Goal: Task Accomplishment & Management: Use online tool/utility

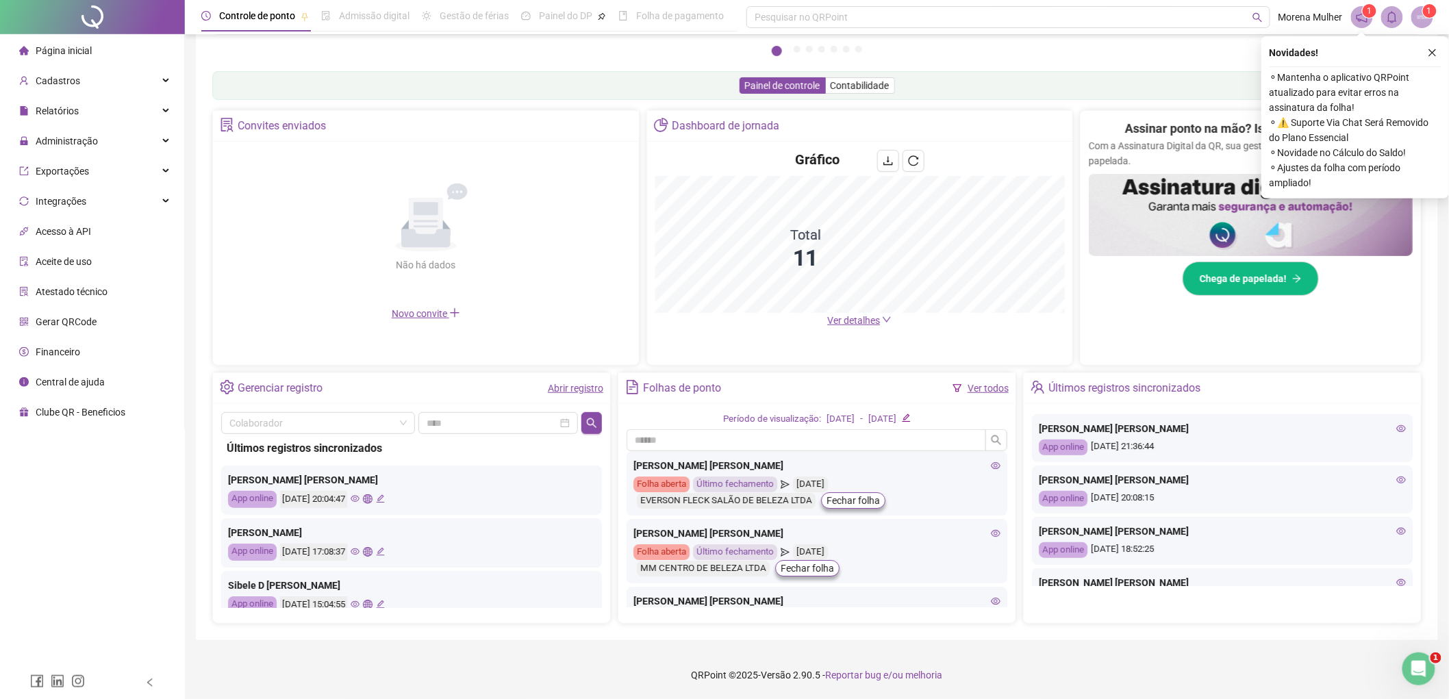
scroll to position [592, 0]
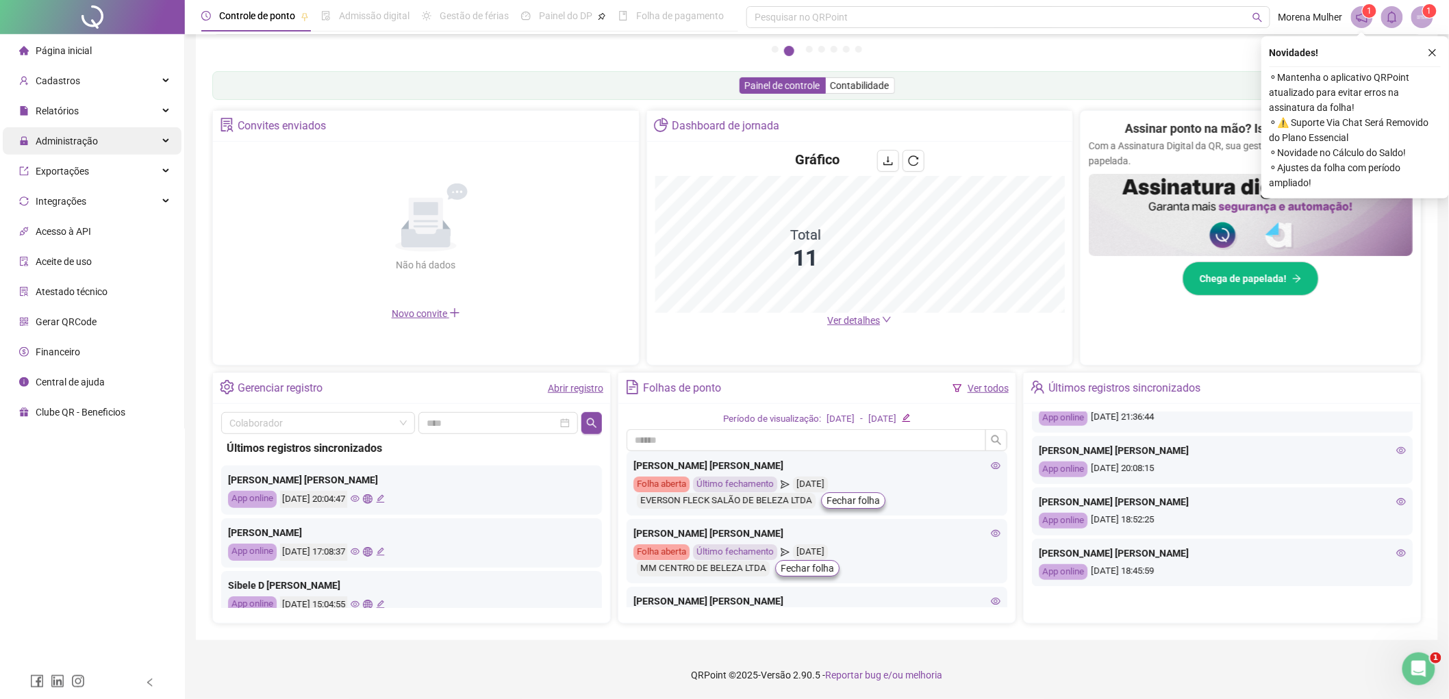
click at [56, 139] on span "Administração" at bounding box center [67, 141] width 62 height 11
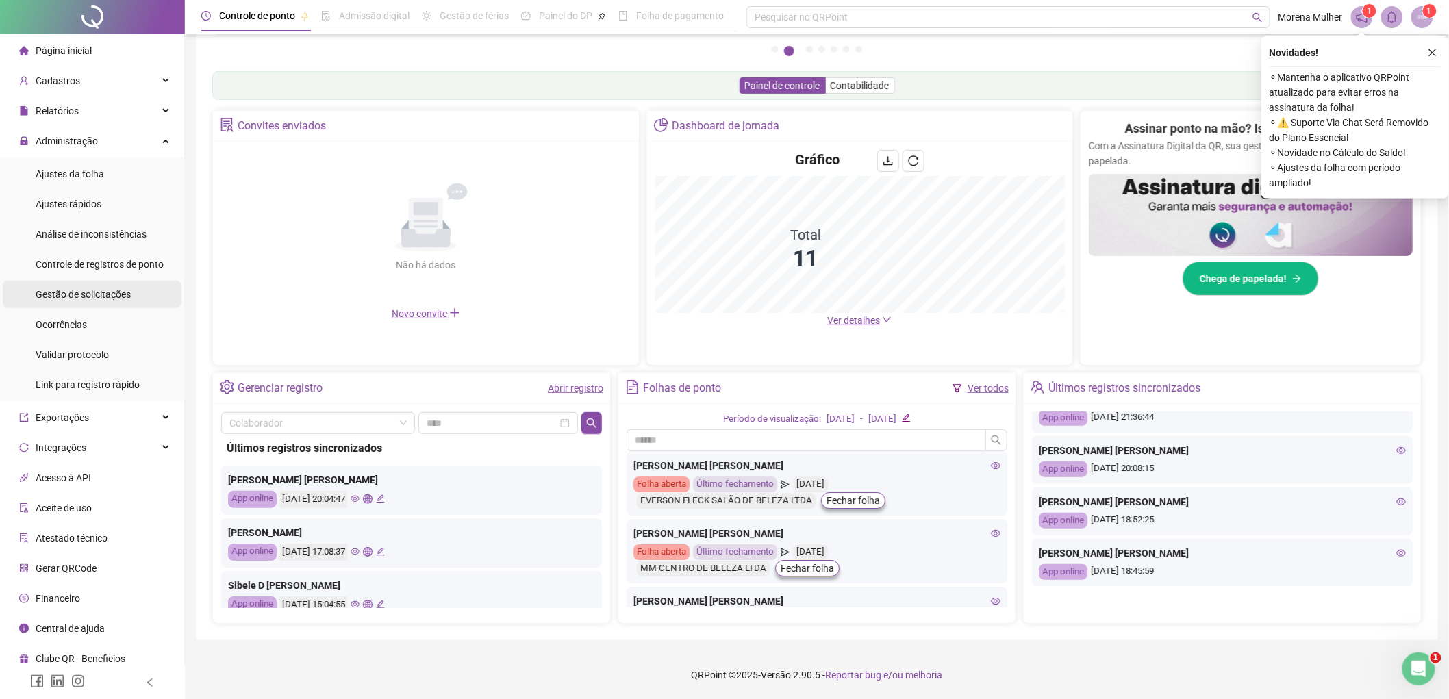
click at [103, 299] on span "Gestão de solicitações" at bounding box center [83, 294] width 95 height 11
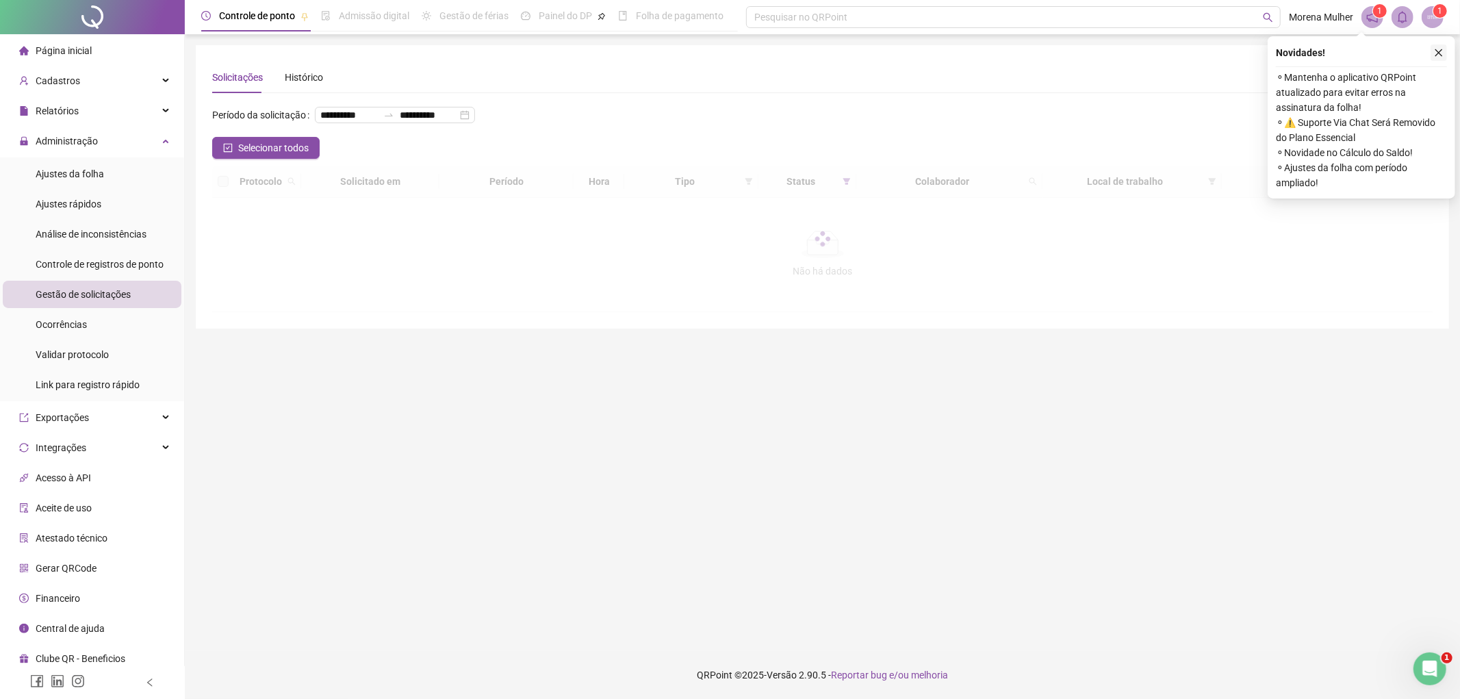
click at [1440, 49] on icon "close" at bounding box center [1439, 53] width 10 height 10
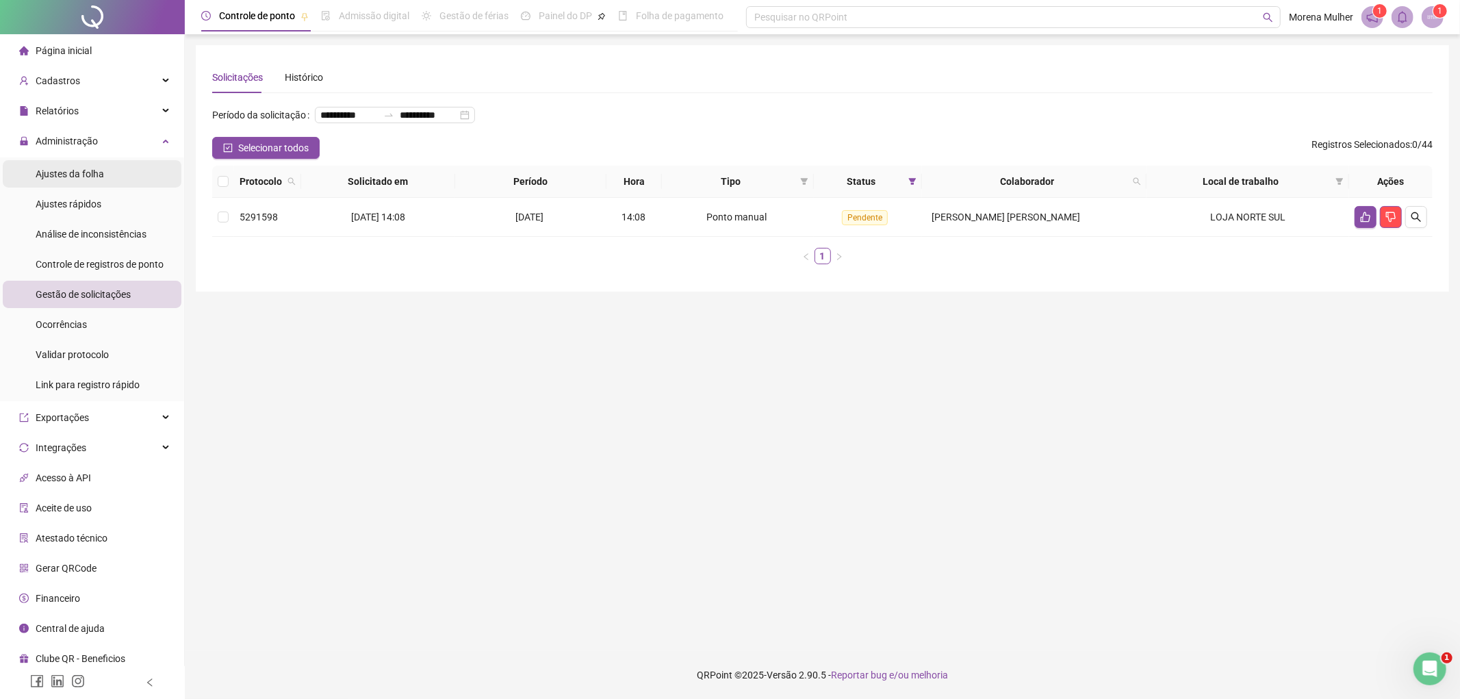
click at [149, 175] on li "Ajustes da folha" at bounding box center [92, 173] width 179 height 27
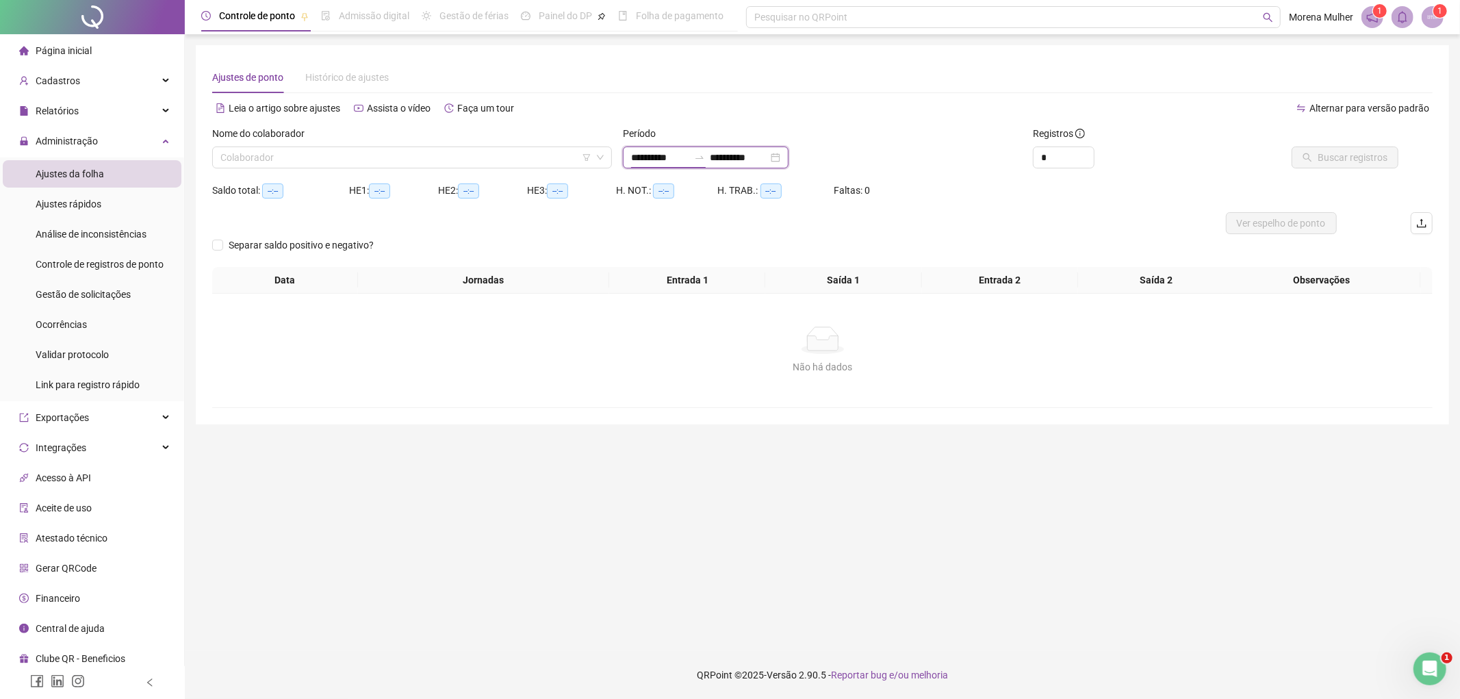
click at [642, 153] on input "**********" at bounding box center [660, 157] width 58 height 15
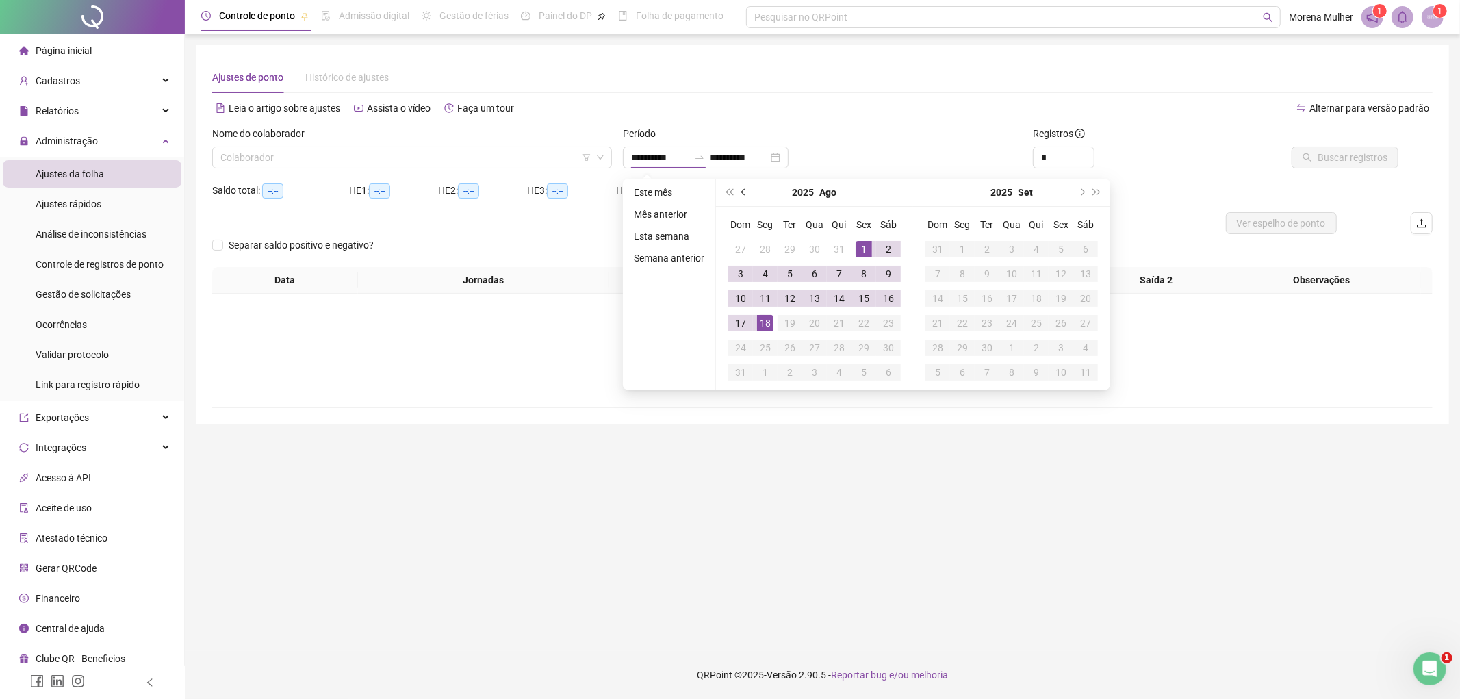
click at [741, 193] on span "prev-year" at bounding box center [744, 192] width 7 height 7
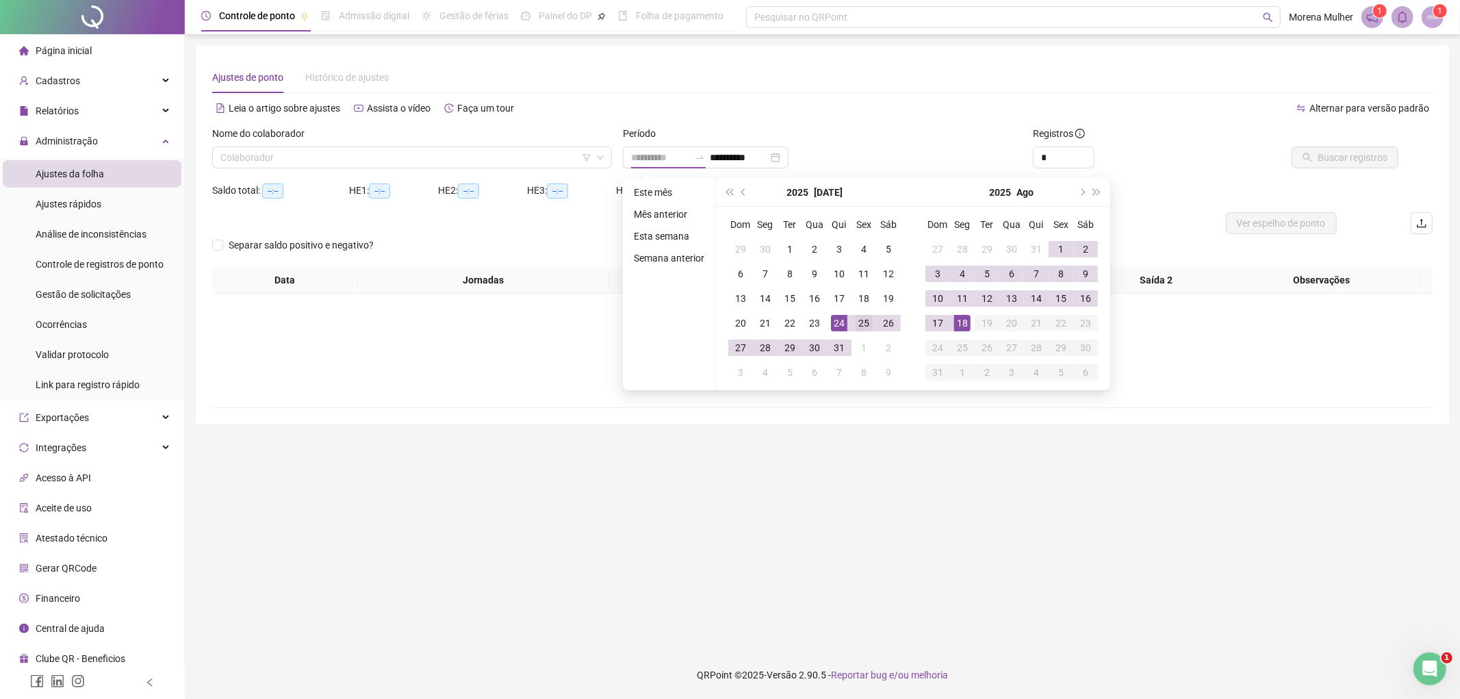
type input "**********"
click at [856, 322] on div "25" at bounding box center [864, 323] width 16 height 16
type input "**********"
click at [952, 322] on td "18" at bounding box center [962, 323] width 25 height 25
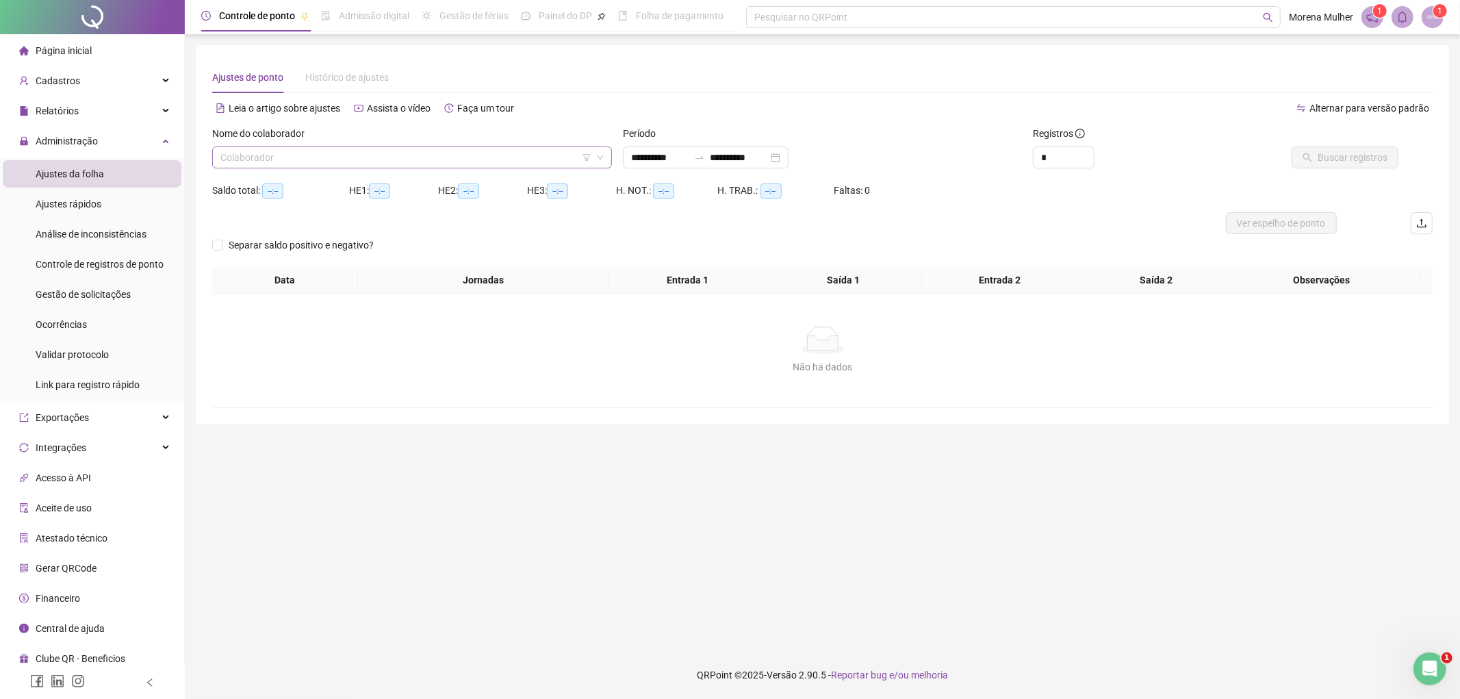
click at [289, 147] on input "search" at bounding box center [405, 157] width 371 height 21
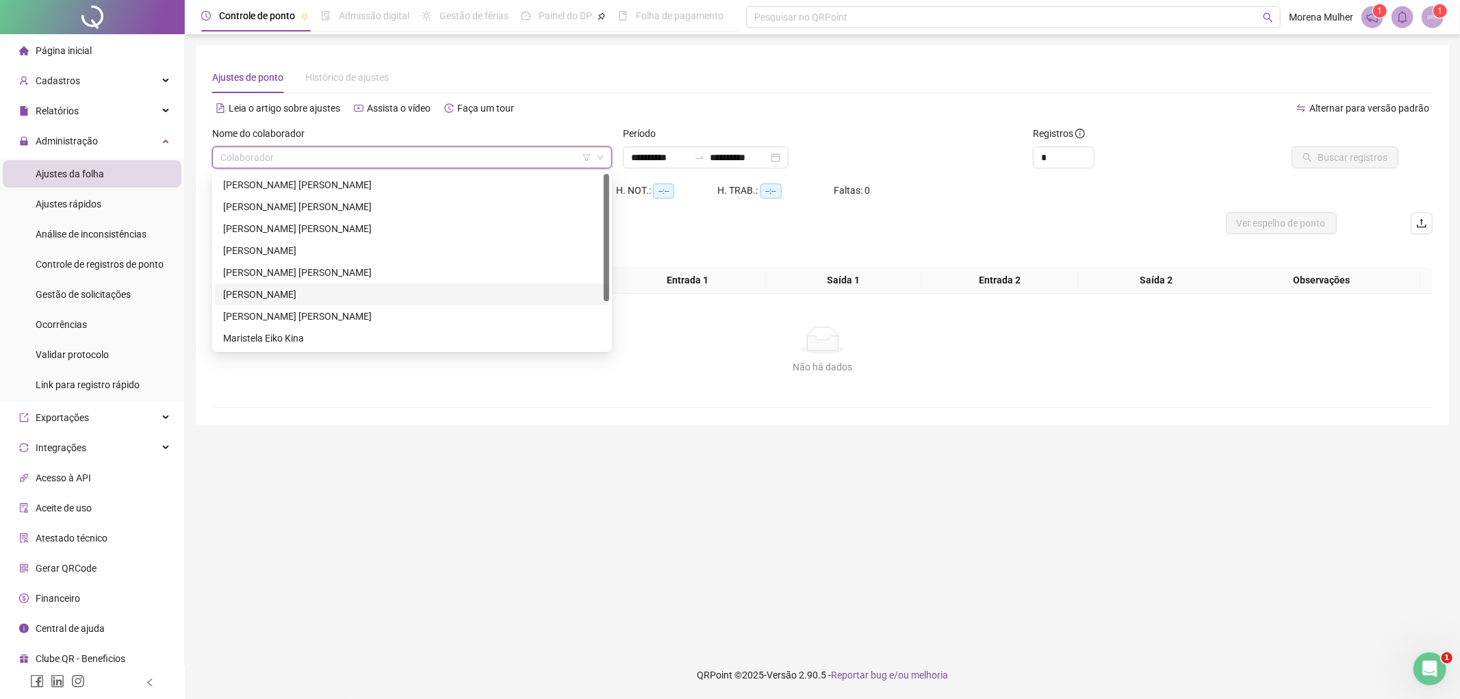
click at [307, 296] on div "[PERSON_NAME]" at bounding box center [412, 294] width 378 height 15
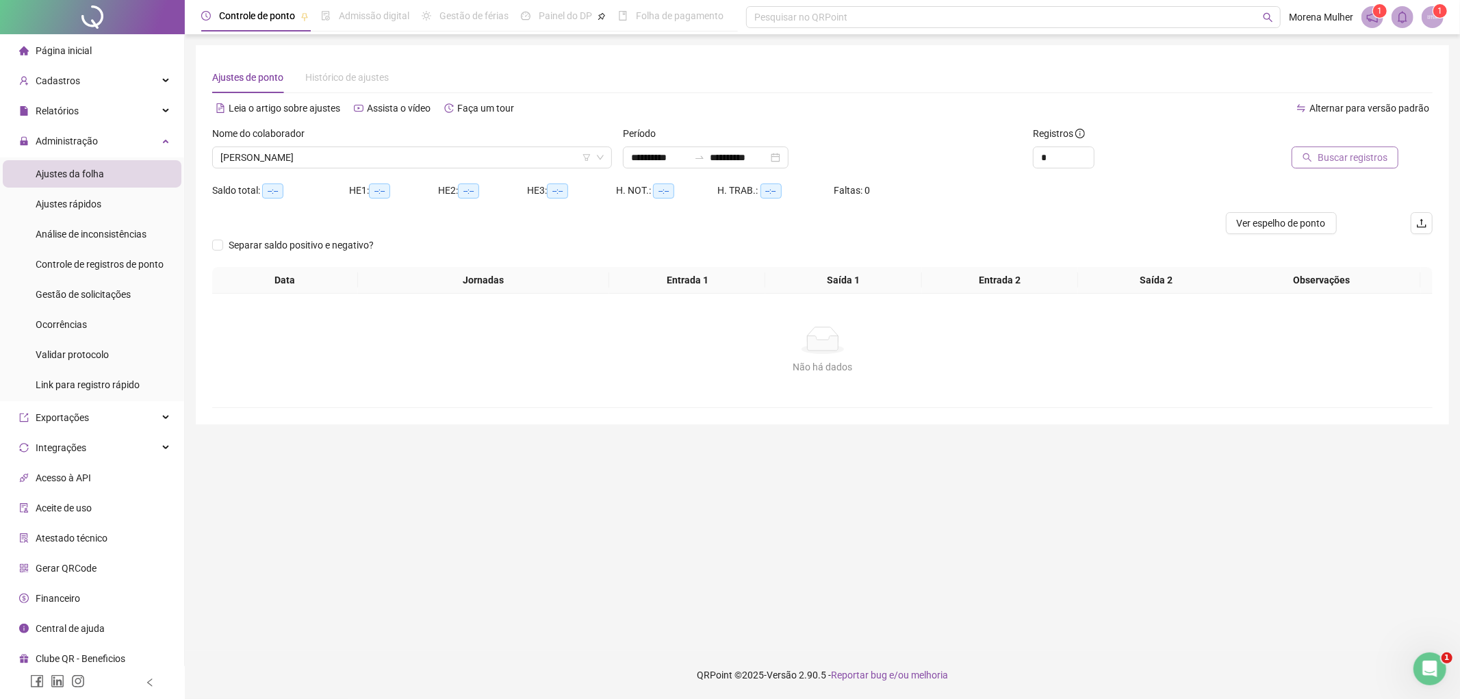
click at [1360, 154] on span "Buscar registros" at bounding box center [1353, 157] width 70 height 15
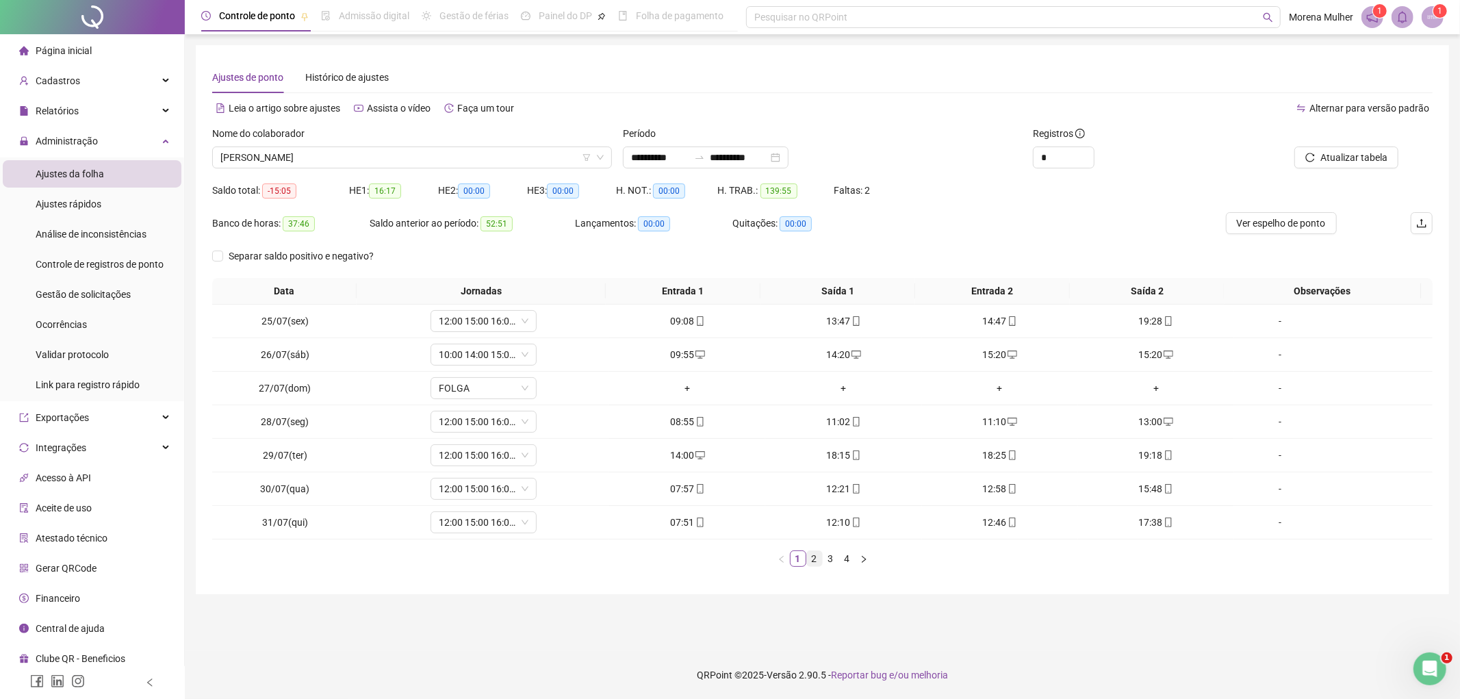
click at [811, 559] on link "2" at bounding box center [814, 558] width 15 height 15
click at [830, 556] on link "3" at bounding box center [831, 558] width 15 height 15
click at [843, 558] on link "4" at bounding box center [847, 558] width 15 height 15
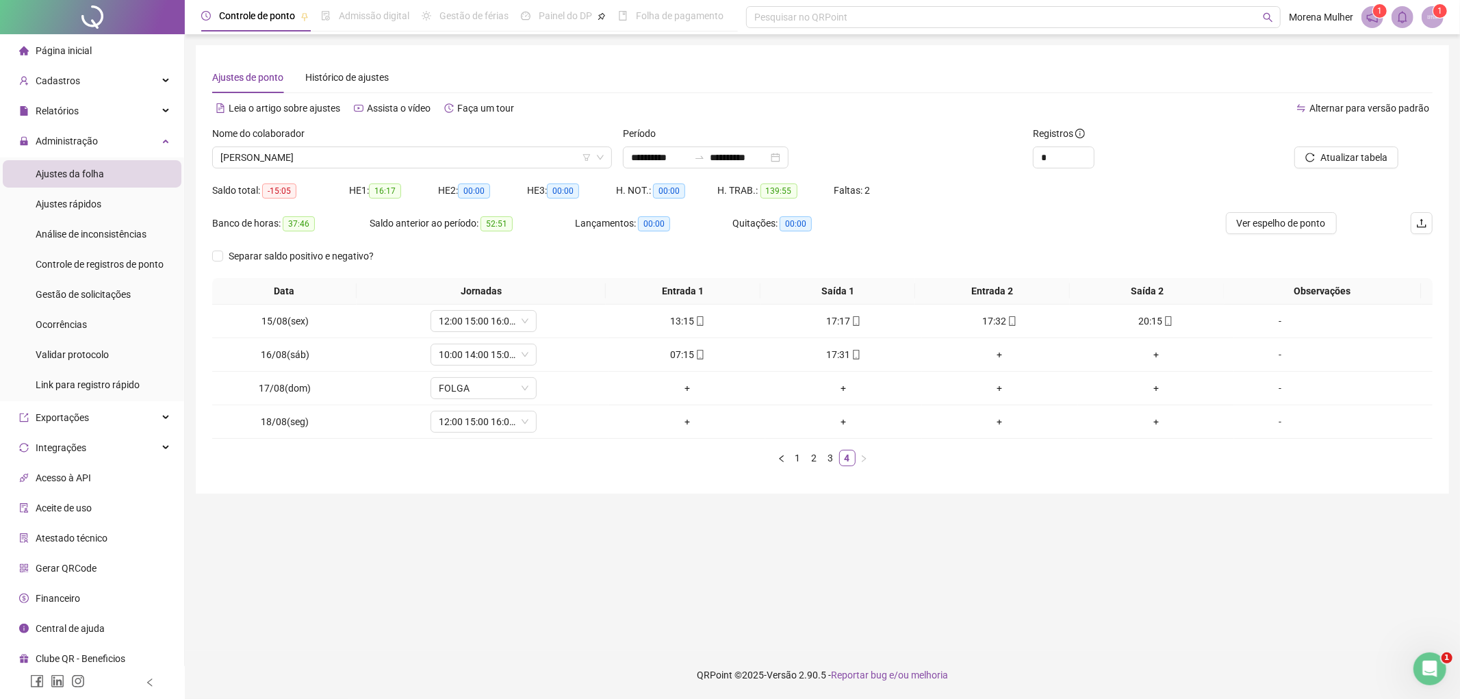
click at [45, 49] on span "Página inicial" at bounding box center [64, 50] width 56 height 11
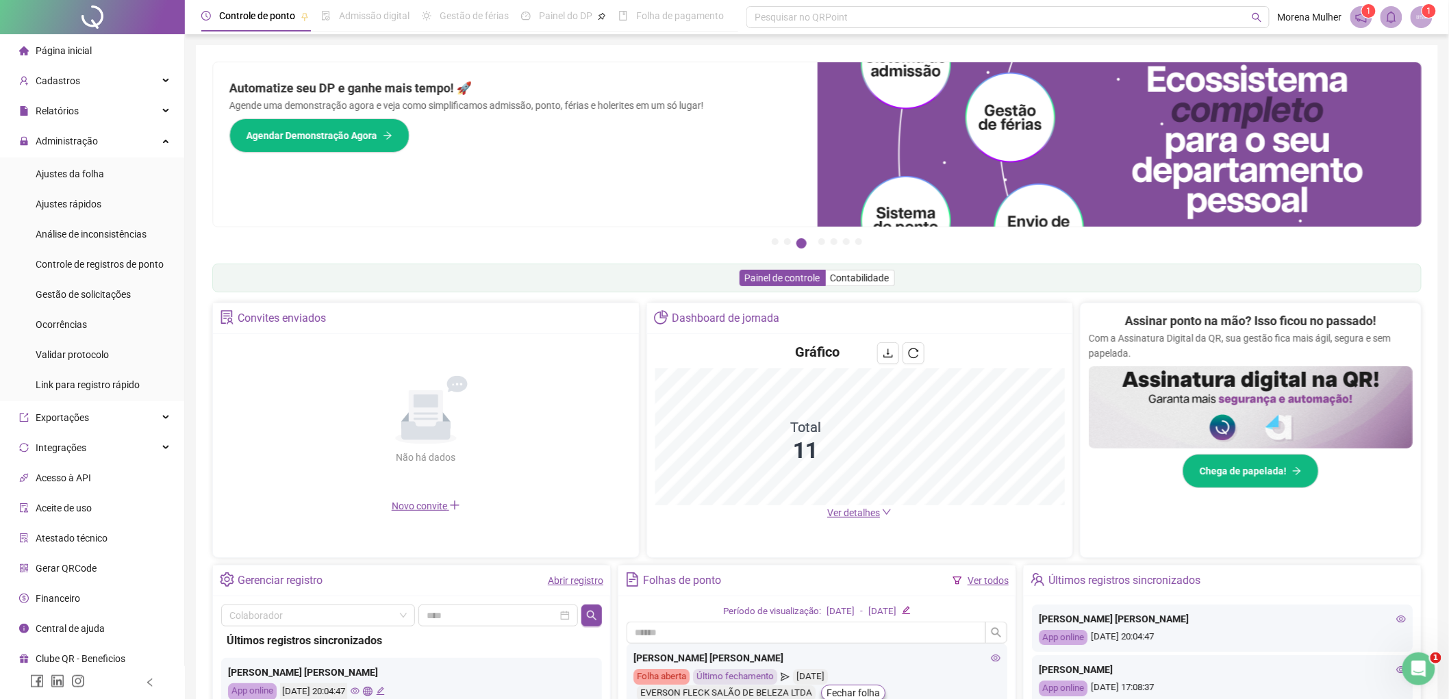
click at [86, 60] on div "Página inicial" at bounding box center [55, 50] width 73 height 27
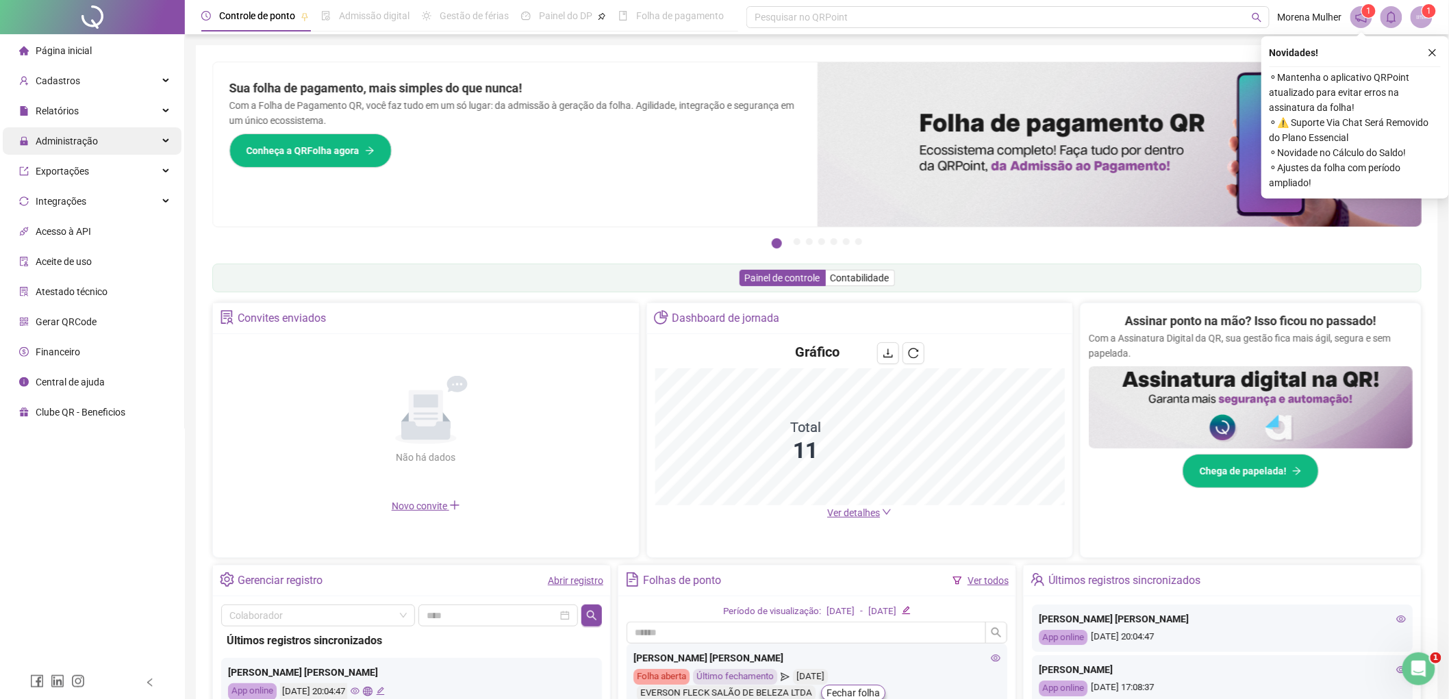
click at [108, 146] on div "Administração" at bounding box center [92, 140] width 179 height 27
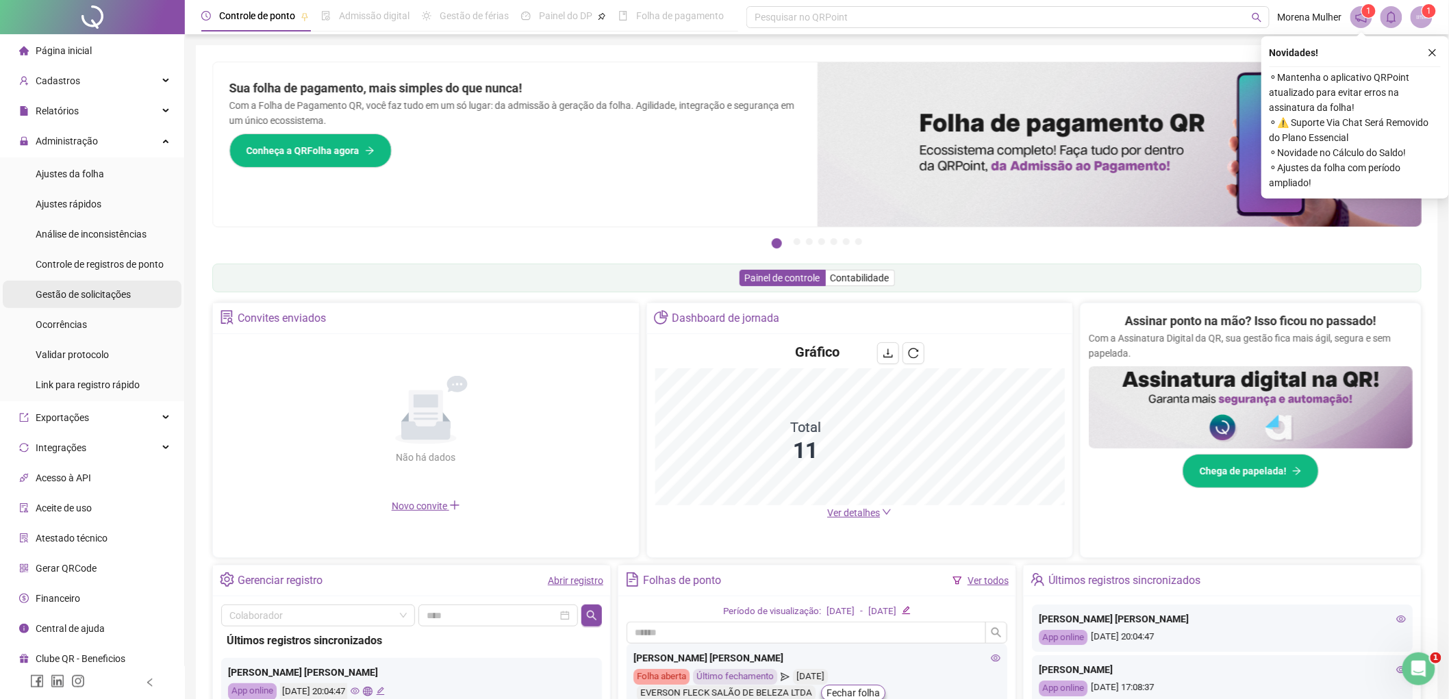
click at [123, 300] on div "Gestão de solicitações" at bounding box center [83, 294] width 95 height 27
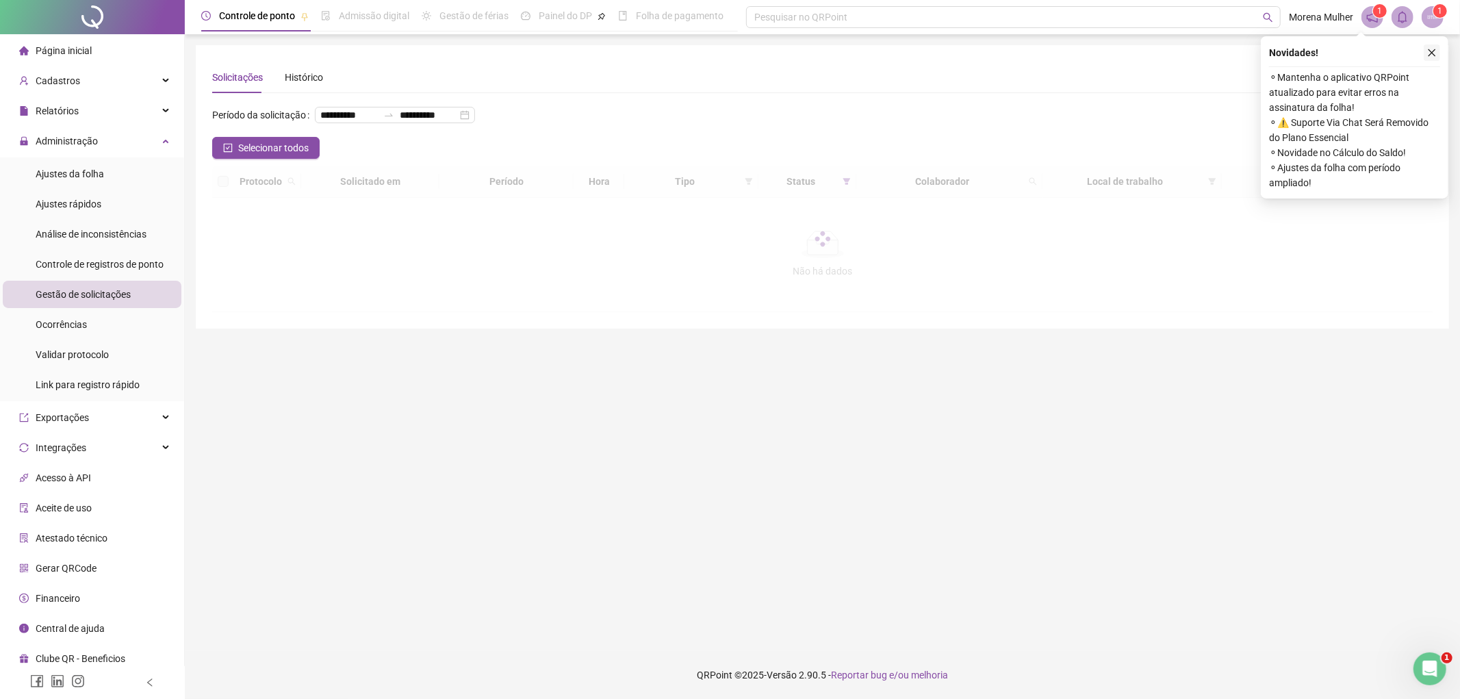
click at [1438, 51] on button "button" at bounding box center [1432, 53] width 16 height 16
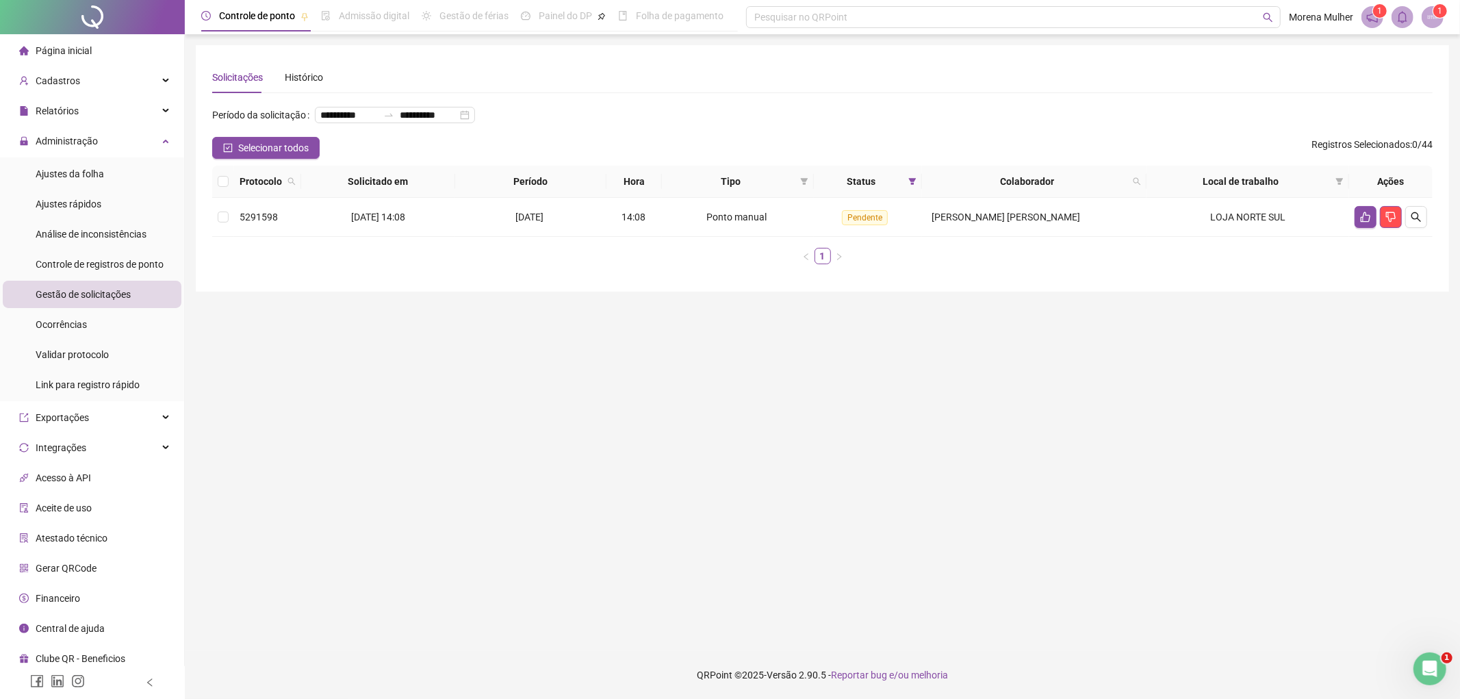
click at [43, 50] on span "Página inicial" at bounding box center [64, 50] width 56 height 11
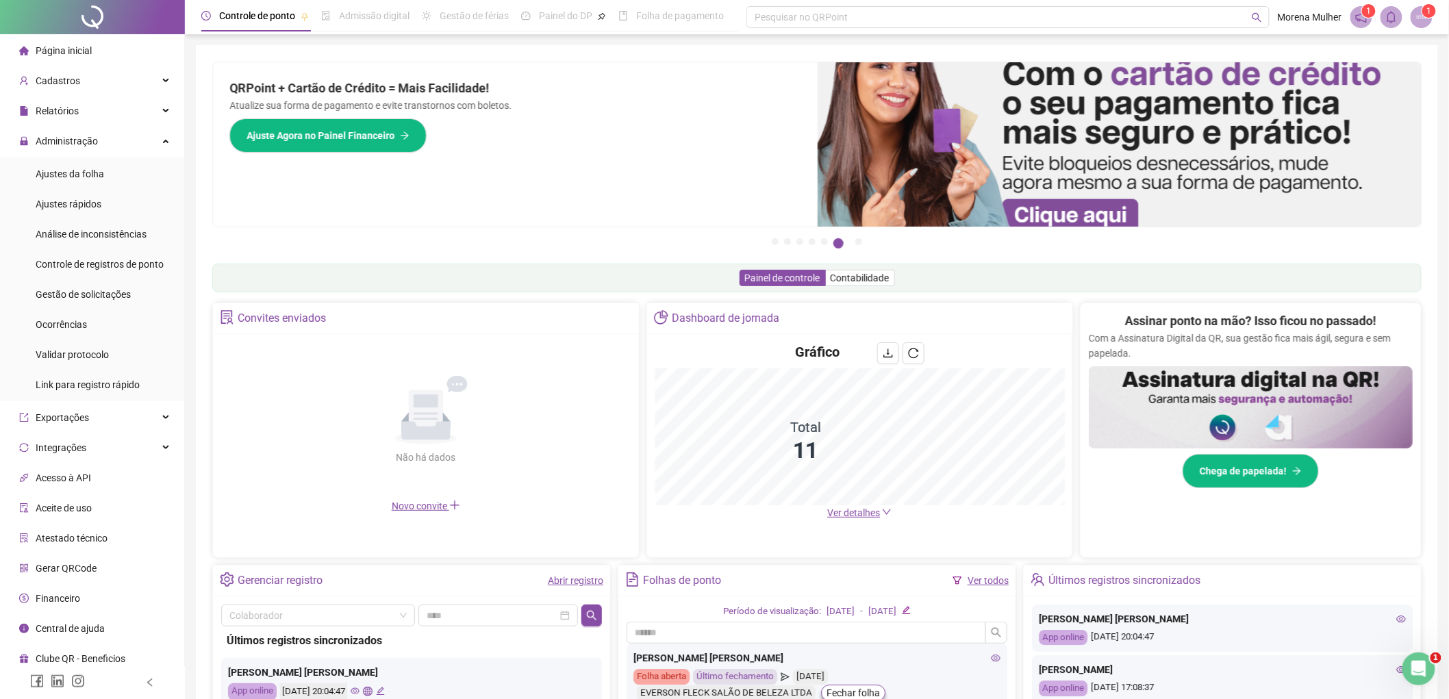
click at [86, 49] on span "Página inicial" at bounding box center [64, 50] width 56 height 11
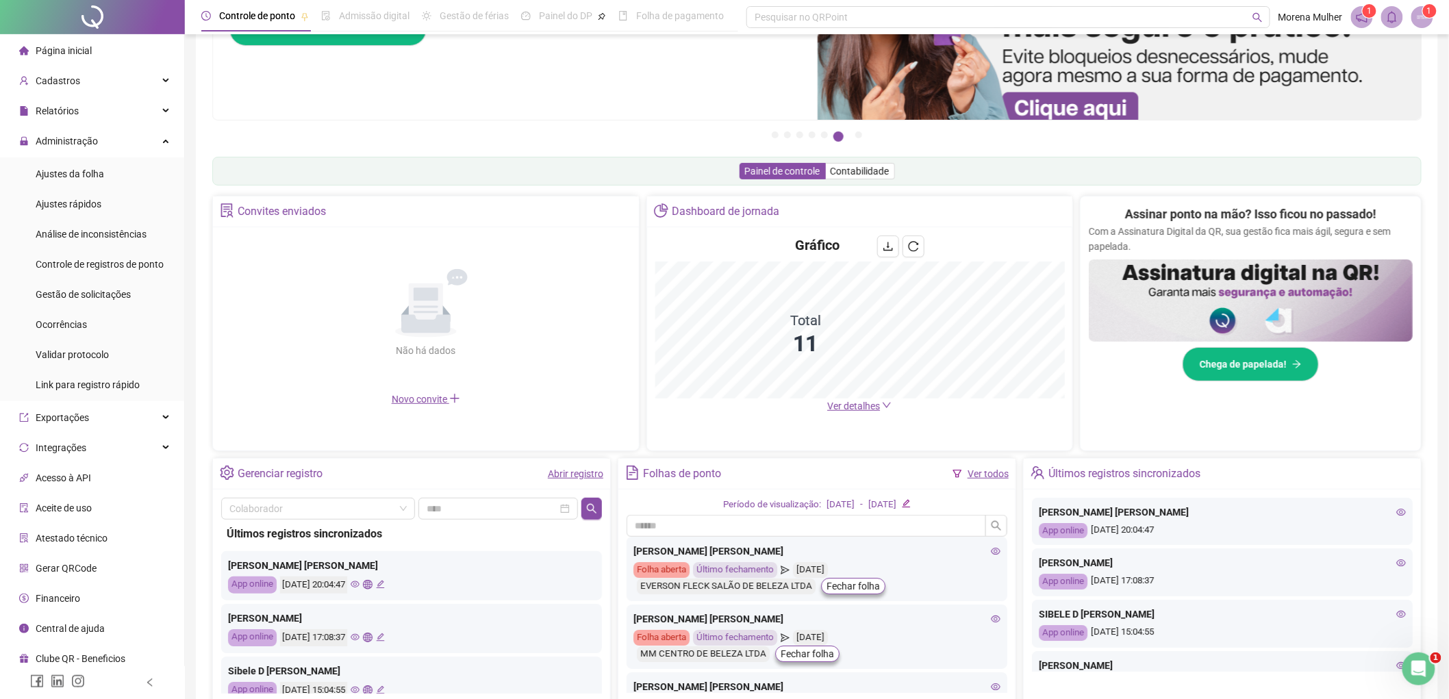
scroll to position [192, 0]
